Goal: Information Seeking & Learning: Learn about a topic

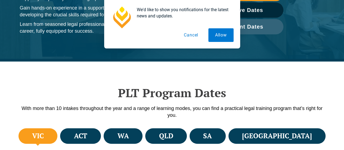
scroll to position [136, 0]
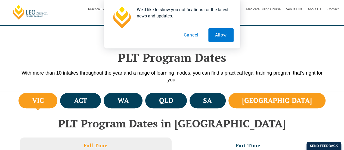
click at [282, 103] on li "[GEOGRAPHIC_DATA]" at bounding box center [276, 101] width 97 height 16
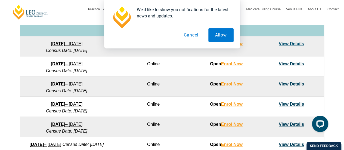
scroll to position [354, 0]
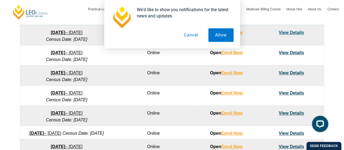
click at [193, 35] on button "Cancel" at bounding box center [191, 35] width 28 height 14
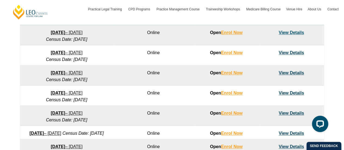
click at [301, 75] on link "View Details" at bounding box center [291, 72] width 25 height 5
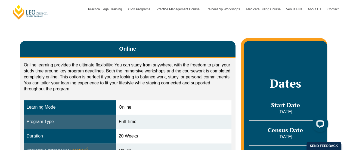
scroll to position [190, 0]
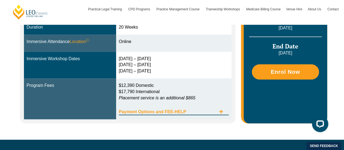
click at [221, 114] on div "Payment Options and FEE-HELP" at bounding box center [174, 109] width 110 height 11
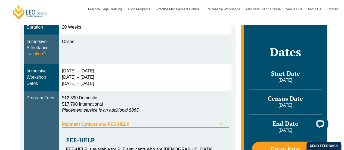
scroll to position [381, 0]
